Goal: Transaction & Acquisition: Obtain resource

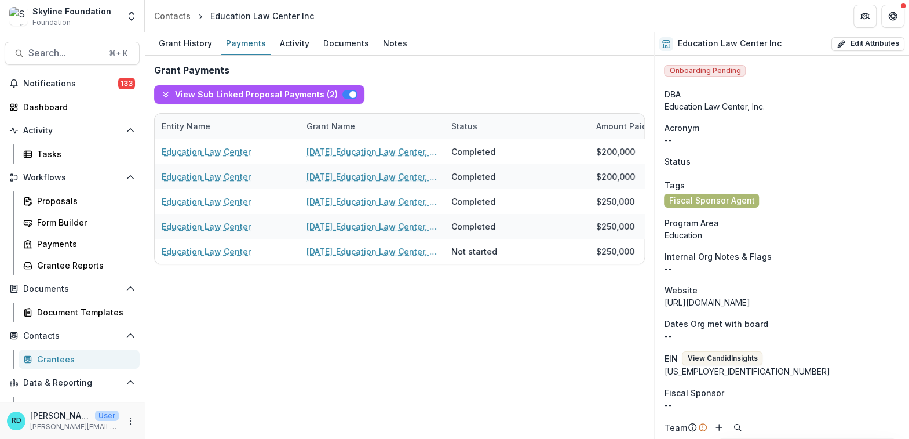
scroll to position [0, 162]
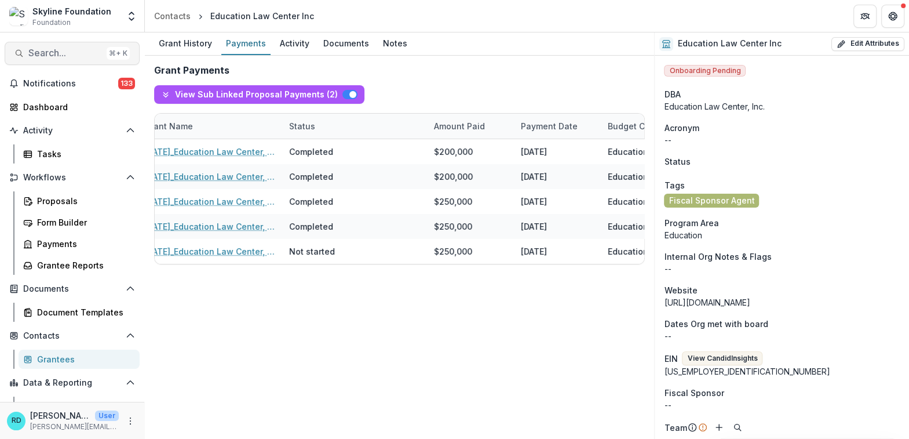
click at [44, 59] on button "Search... ⌘ + K" at bounding box center [72, 53] width 135 height 23
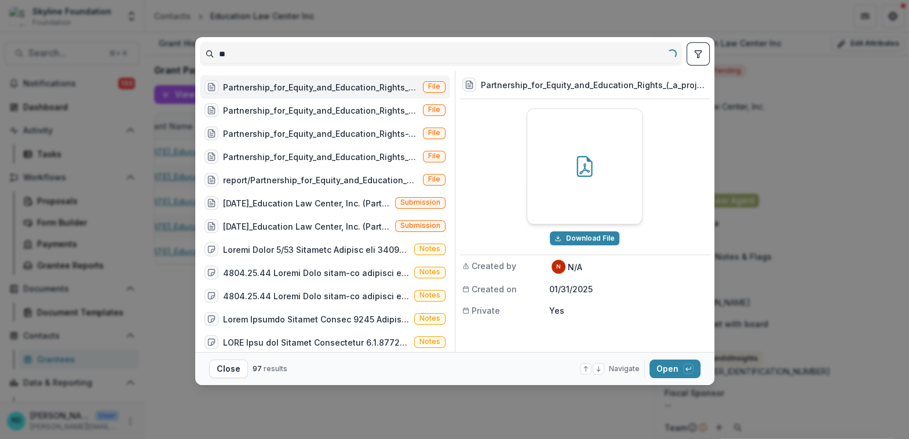
type input "*"
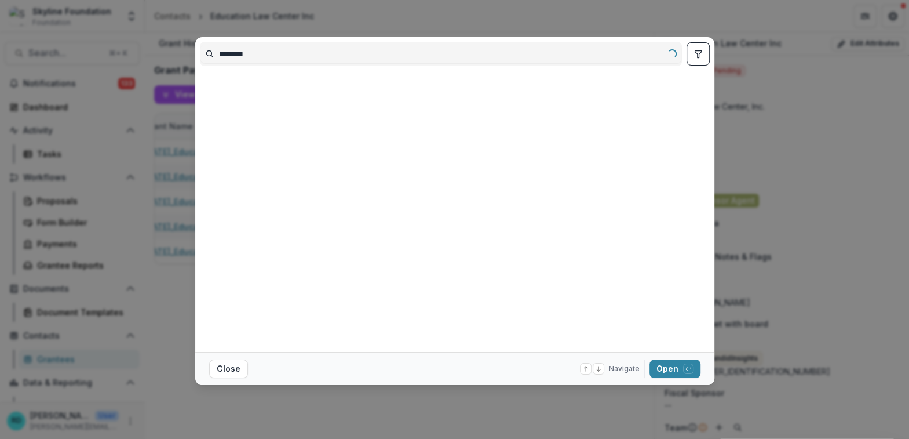
type input "********"
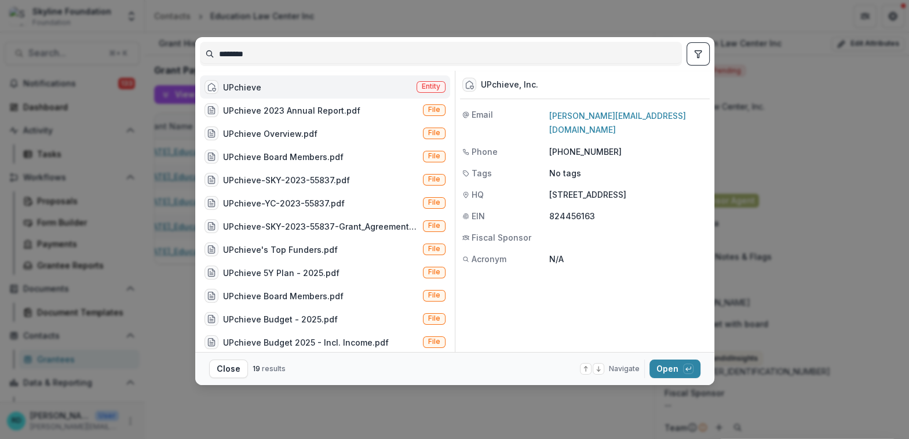
click at [299, 87] on div "UPchieve Entity" at bounding box center [325, 86] width 250 height 23
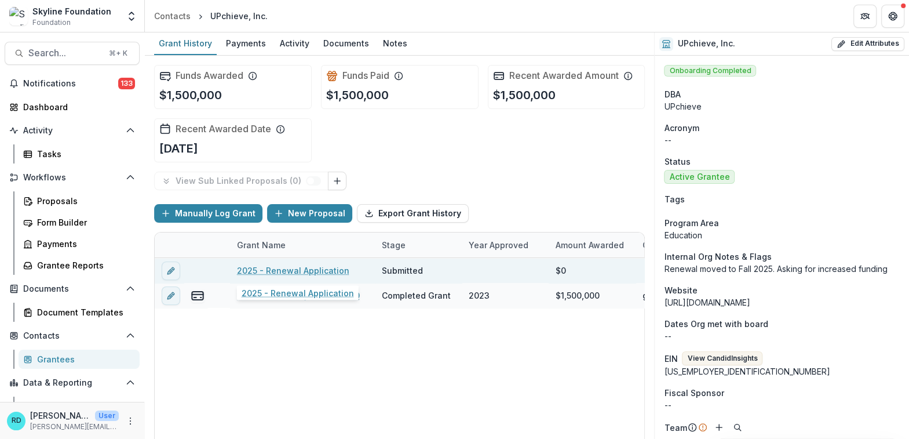
click at [286, 274] on link "2025 - Renewal Application" at bounding box center [293, 270] width 112 height 12
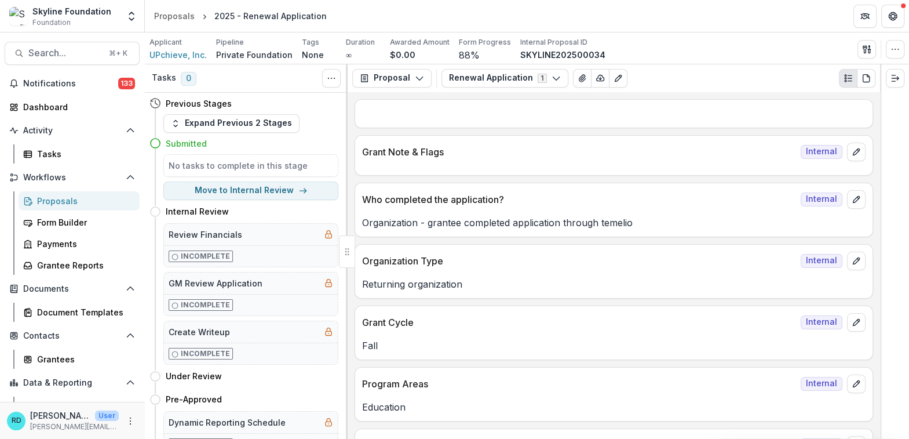
click at [881, 229] on div at bounding box center [894, 251] width 29 height 374
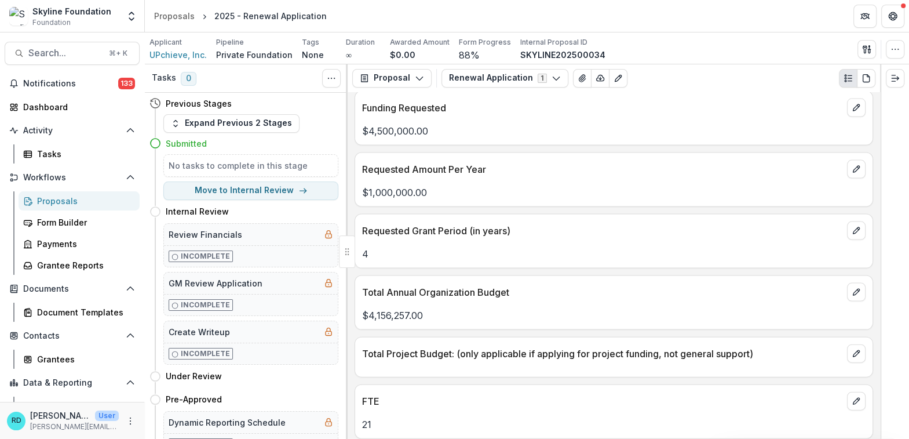
scroll to position [1977, 0]
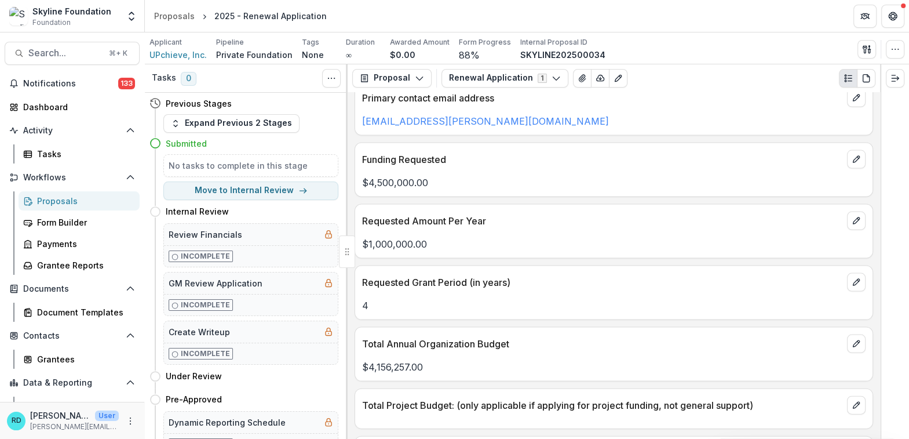
click at [184, 64] on div "Tasks 0 Show Cancelled Tasks" at bounding box center [246, 78] width 203 height 28
click at [181, 52] on span "UPchieve, Inc." at bounding box center [177, 55] width 57 height 12
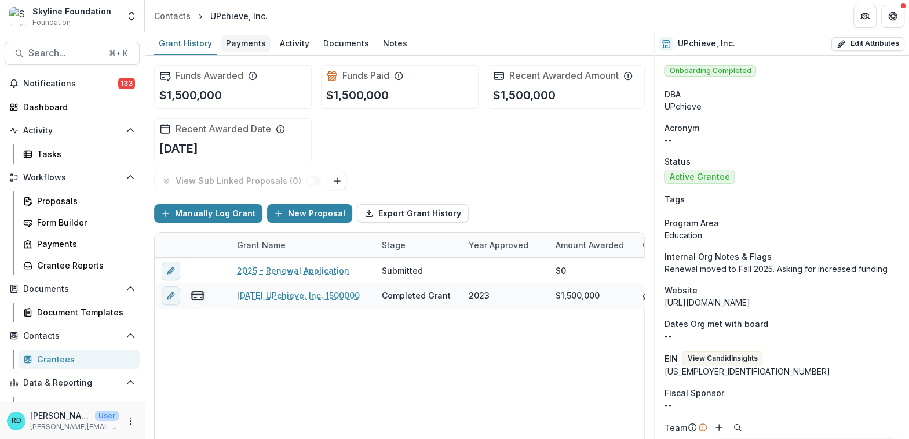
click at [242, 40] on div "Payments" at bounding box center [245, 43] width 49 height 17
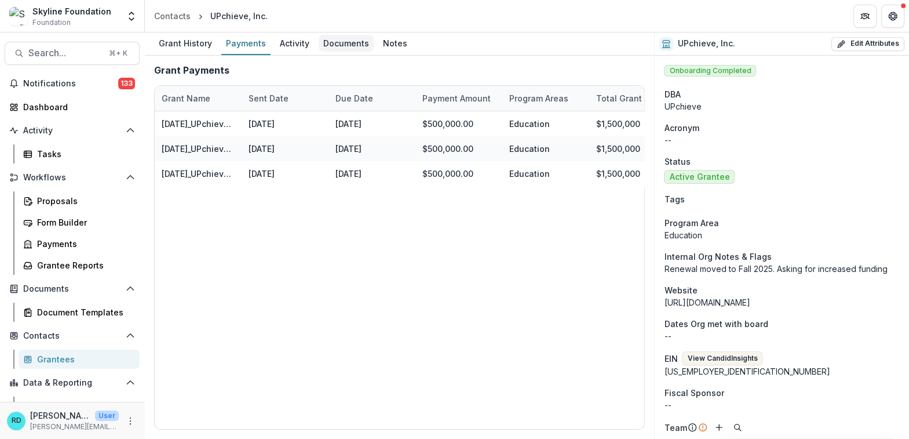
click at [348, 43] on div "Documents" at bounding box center [346, 43] width 55 height 17
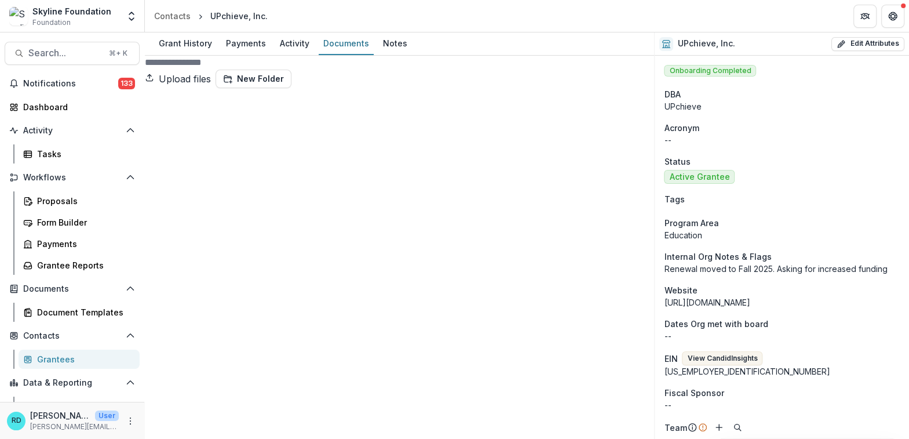
click at [297, 321] on div "Loading..." at bounding box center [455, 220] width 640 height 269
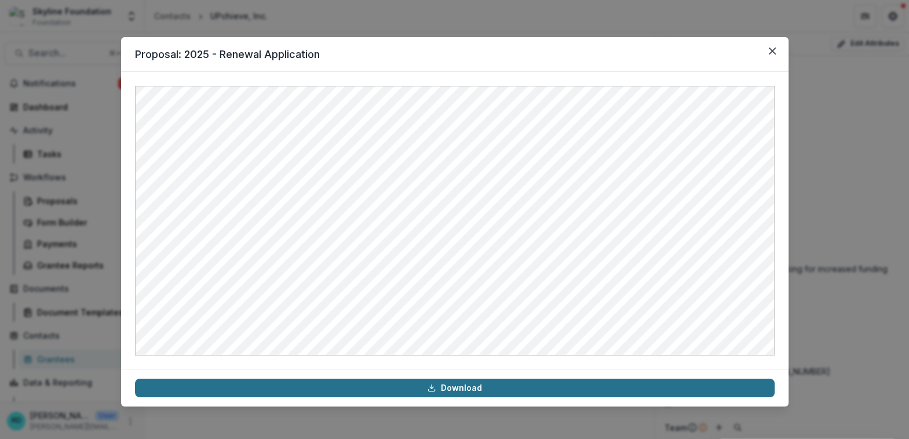
click at [465, 385] on link "Download" at bounding box center [455, 387] width 640 height 19
